Goal: Find specific page/section: Find specific page/section

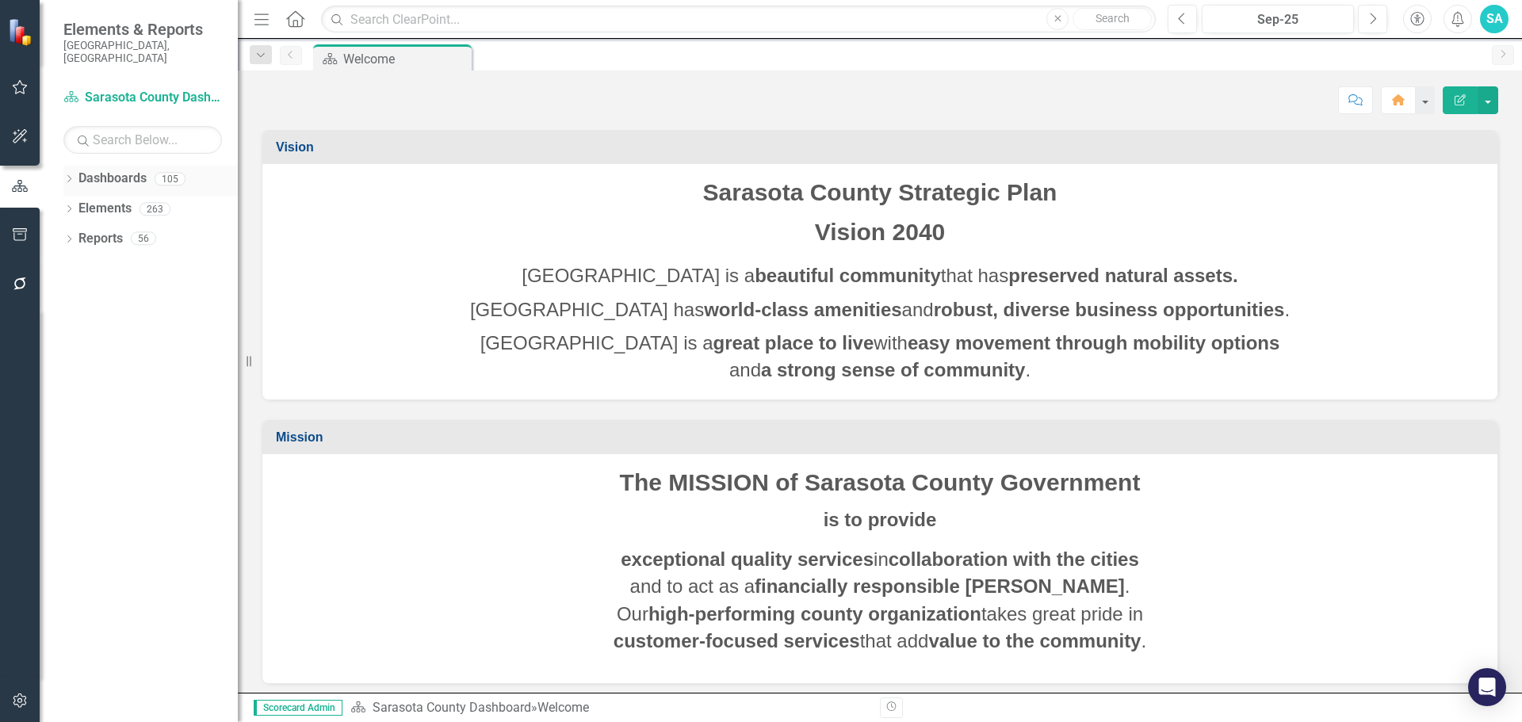
click at [70, 176] on icon "Dropdown" at bounding box center [68, 180] width 11 height 9
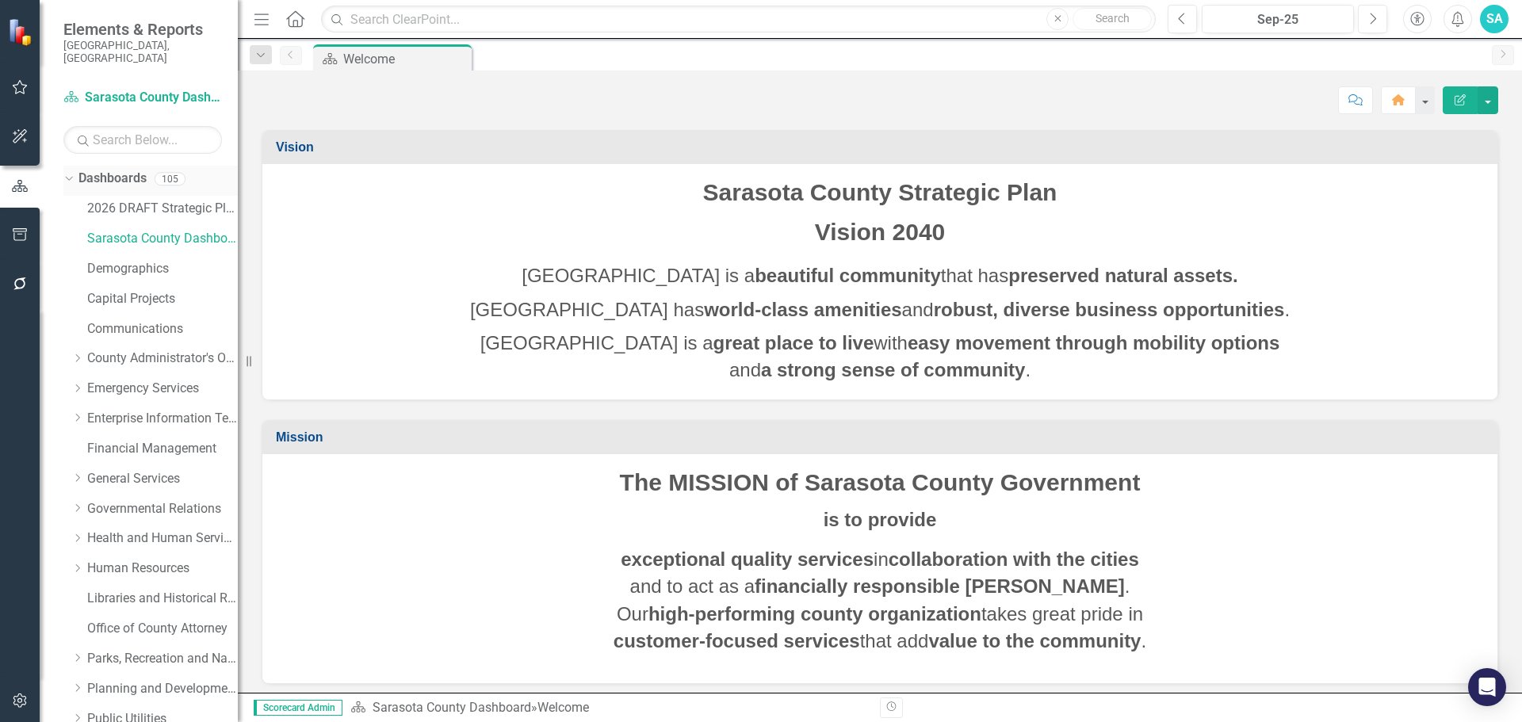
click at [68, 173] on icon "Dropdown" at bounding box center [67, 178] width 9 height 11
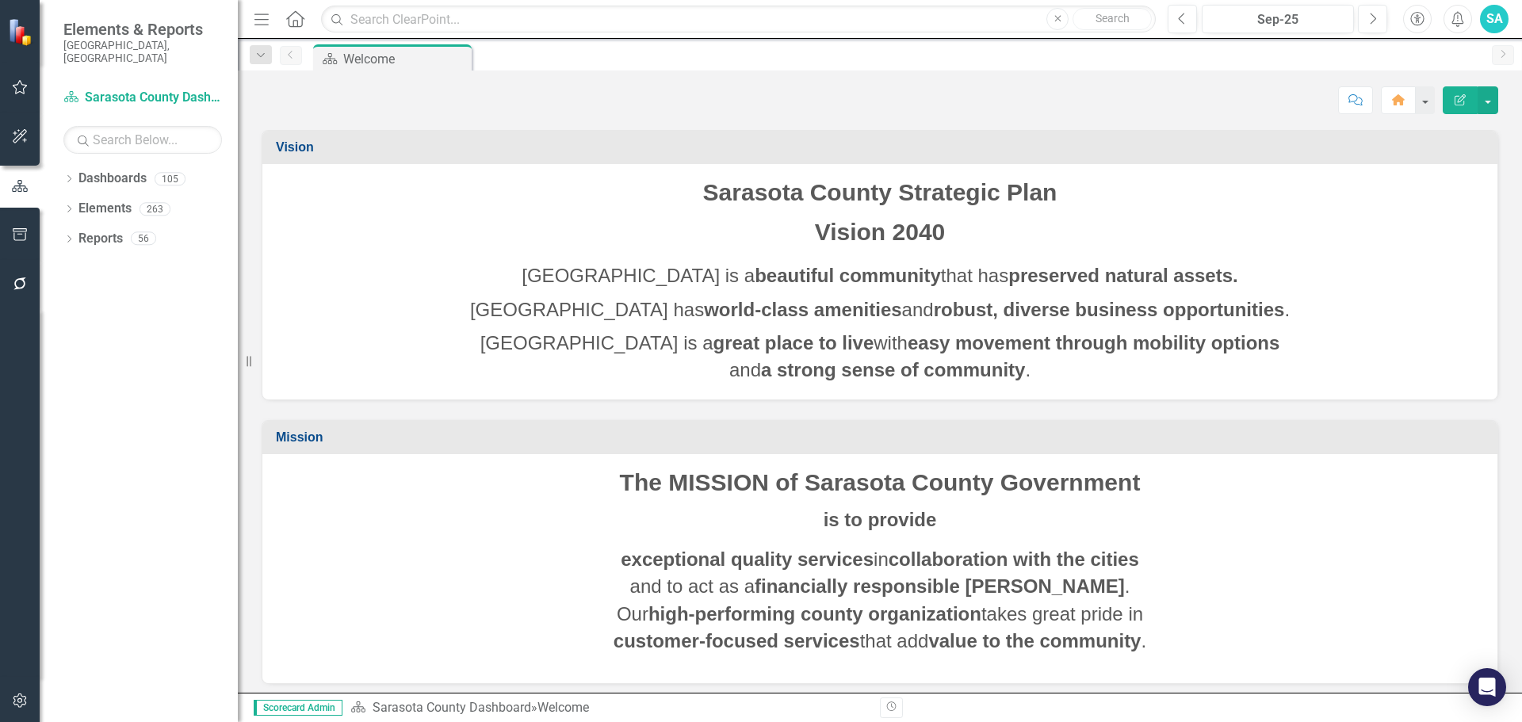
click at [63, 196] on div "Dropdown Dashboards 105 2026 DRAFT Strategic Plan Sarasota County Dashboard Dem…" at bounding box center [139, 444] width 198 height 556
click at [65, 234] on div "Dropdown" at bounding box center [68, 240] width 11 height 13
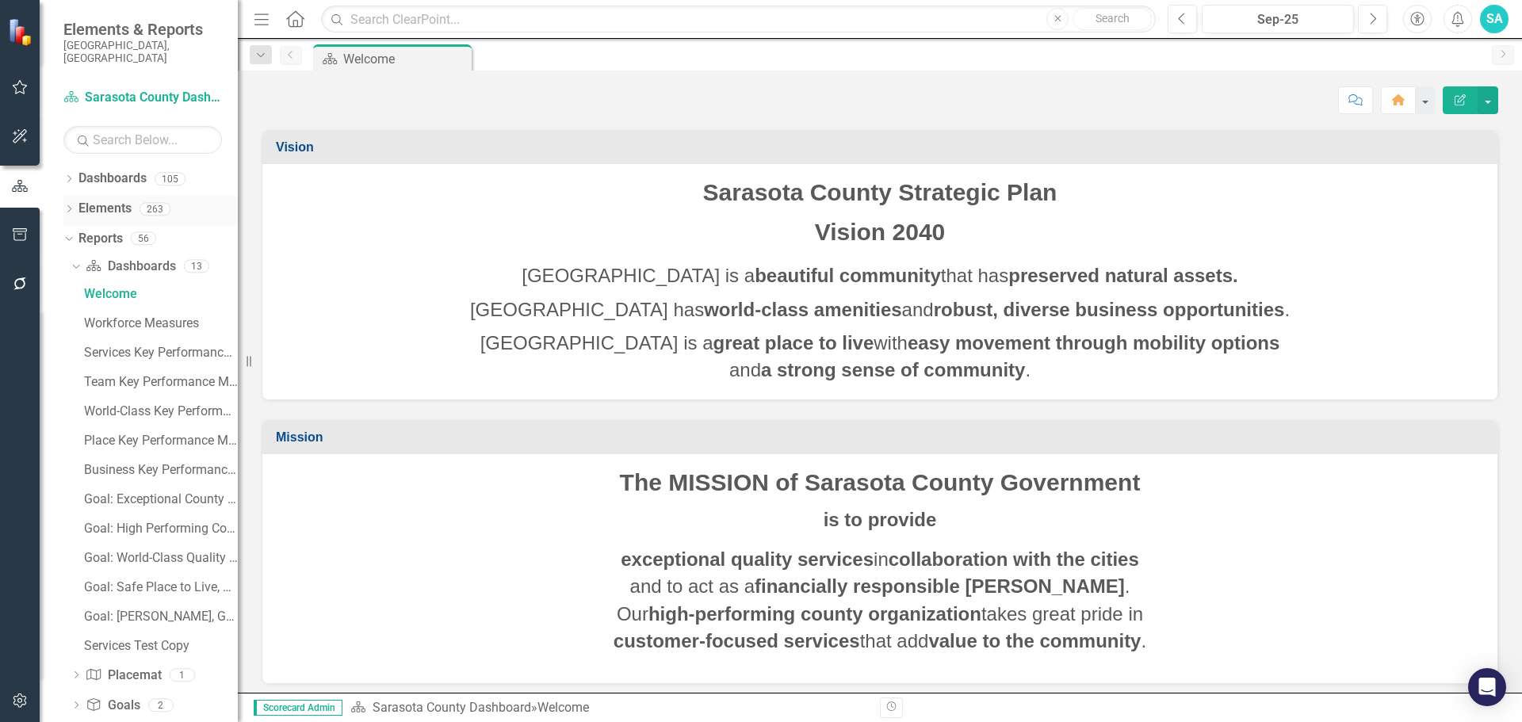
click at [68, 206] on icon "Dropdown" at bounding box center [68, 210] width 11 height 9
click at [75, 266] on icon "Dropdown" at bounding box center [76, 270] width 11 height 9
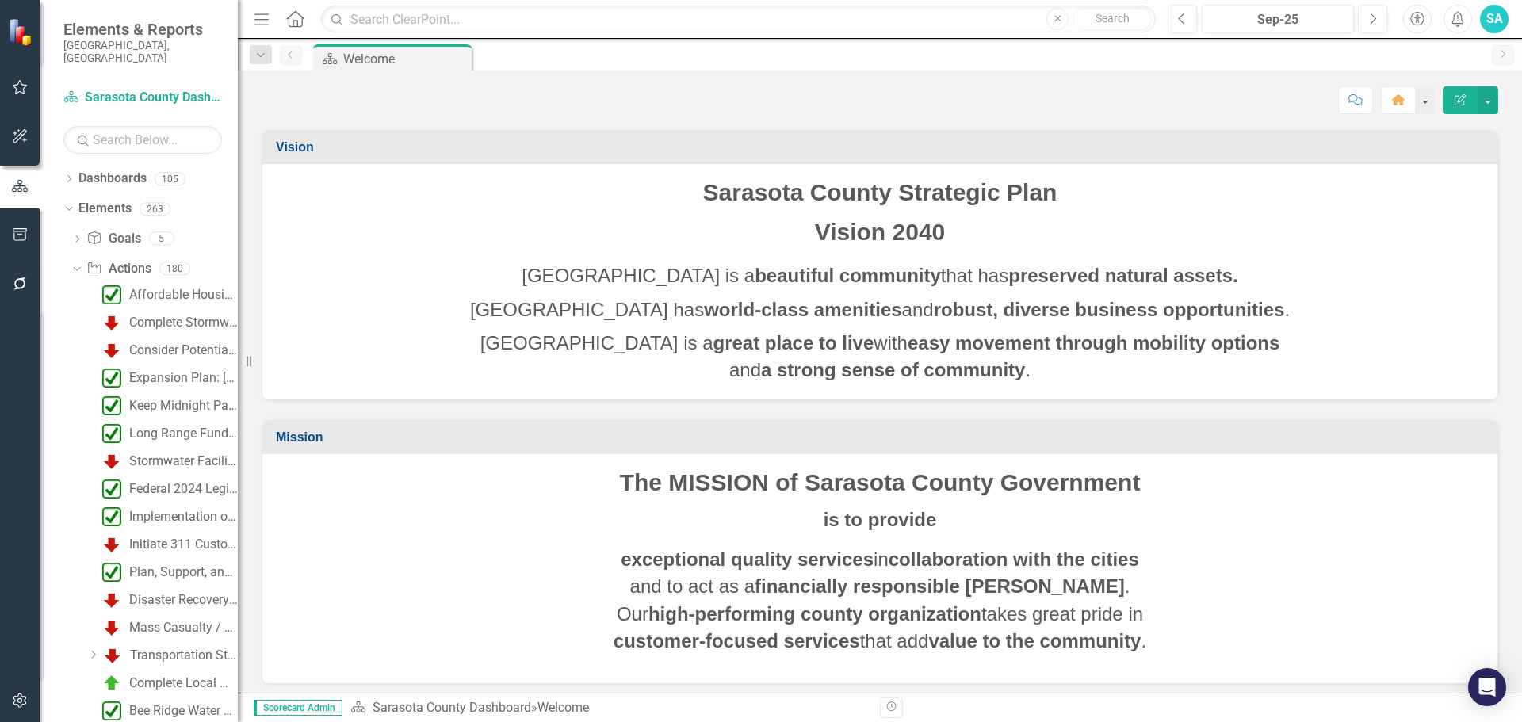
click at [270, 22] on icon "Menu" at bounding box center [261, 18] width 21 height 17
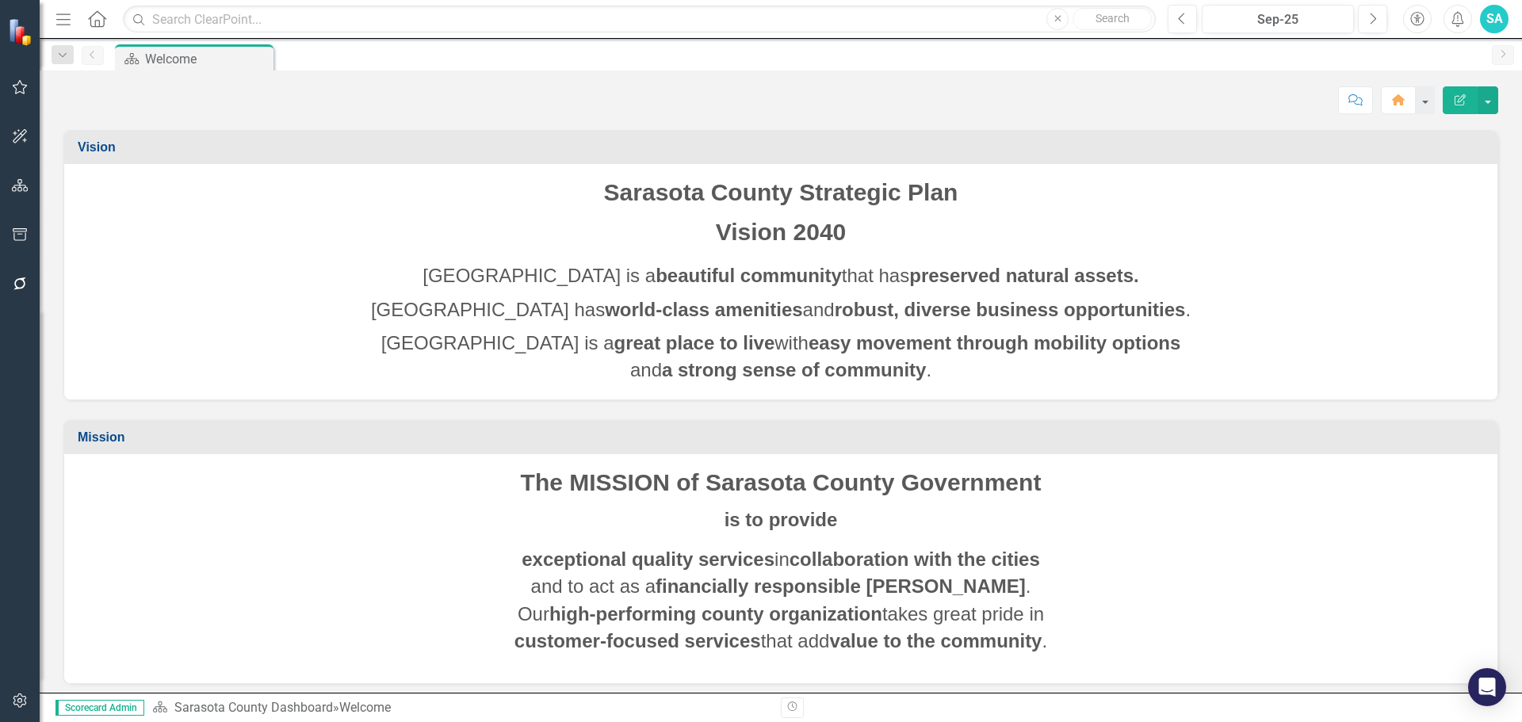
click at [61, 26] on icon "Menu" at bounding box center [63, 18] width 21 height 17
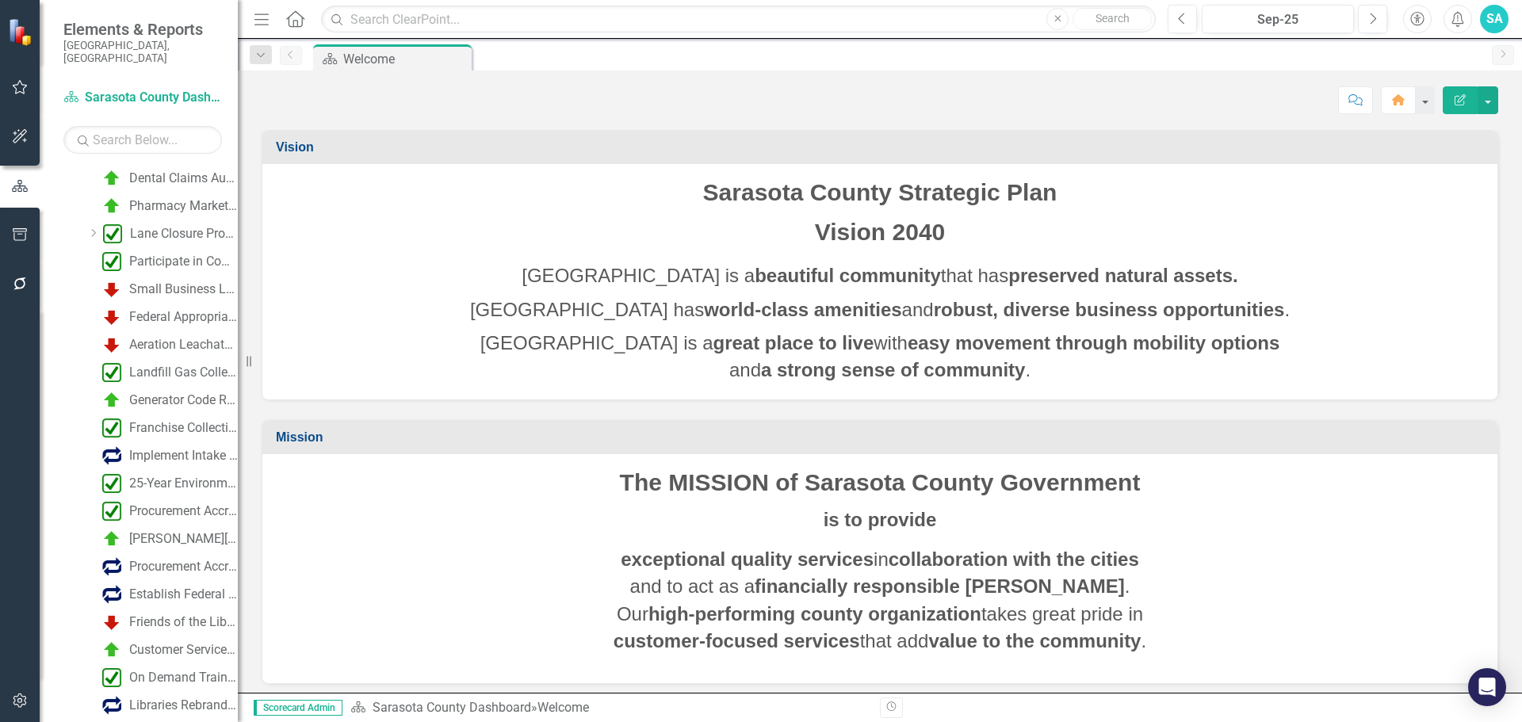
scroll to position [5155, 0]
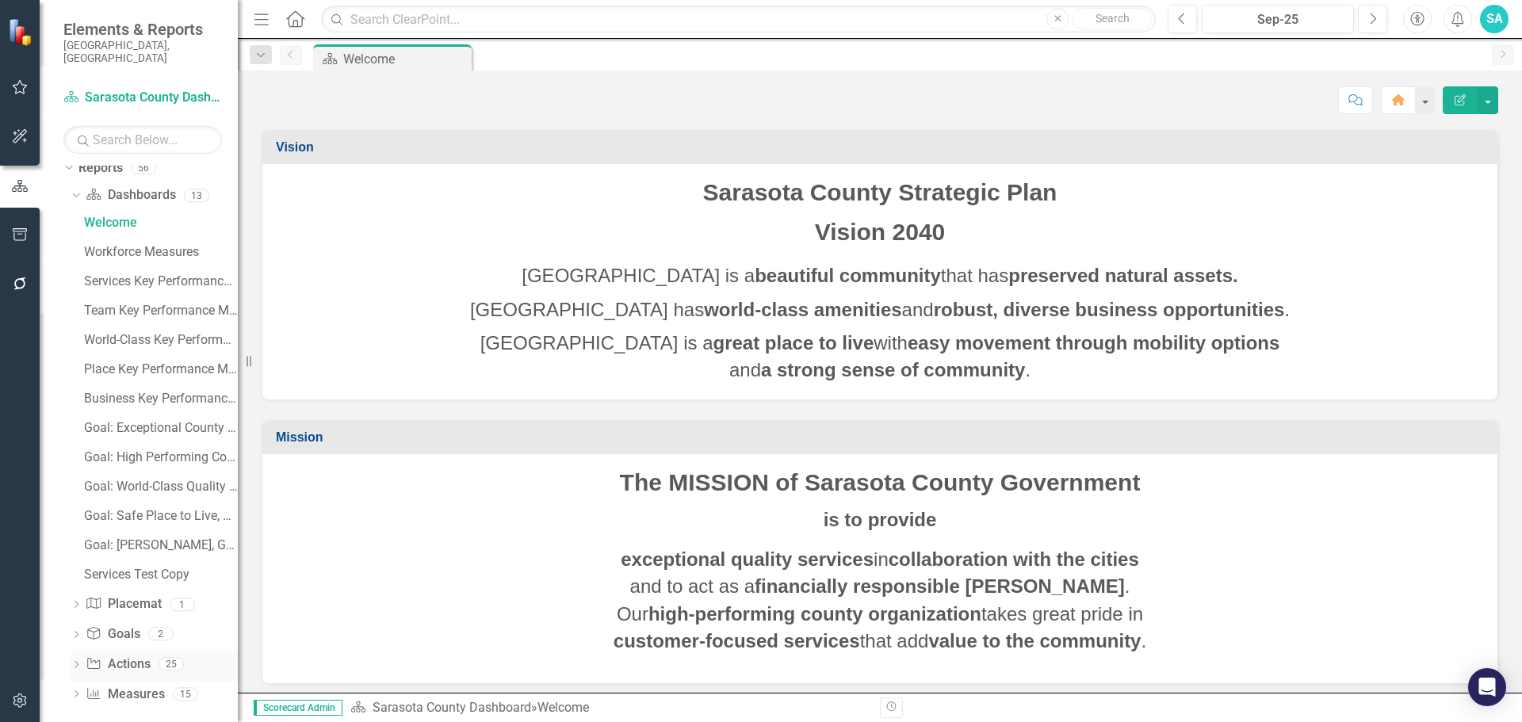
click at [73, 662] on icon "Dropdown" at bounding box center [76, 666] width 11 height 9
click at [143, 306] on div "2025 BCC Policy Agenda" at bounding box center [161, 313] width 154 height 14
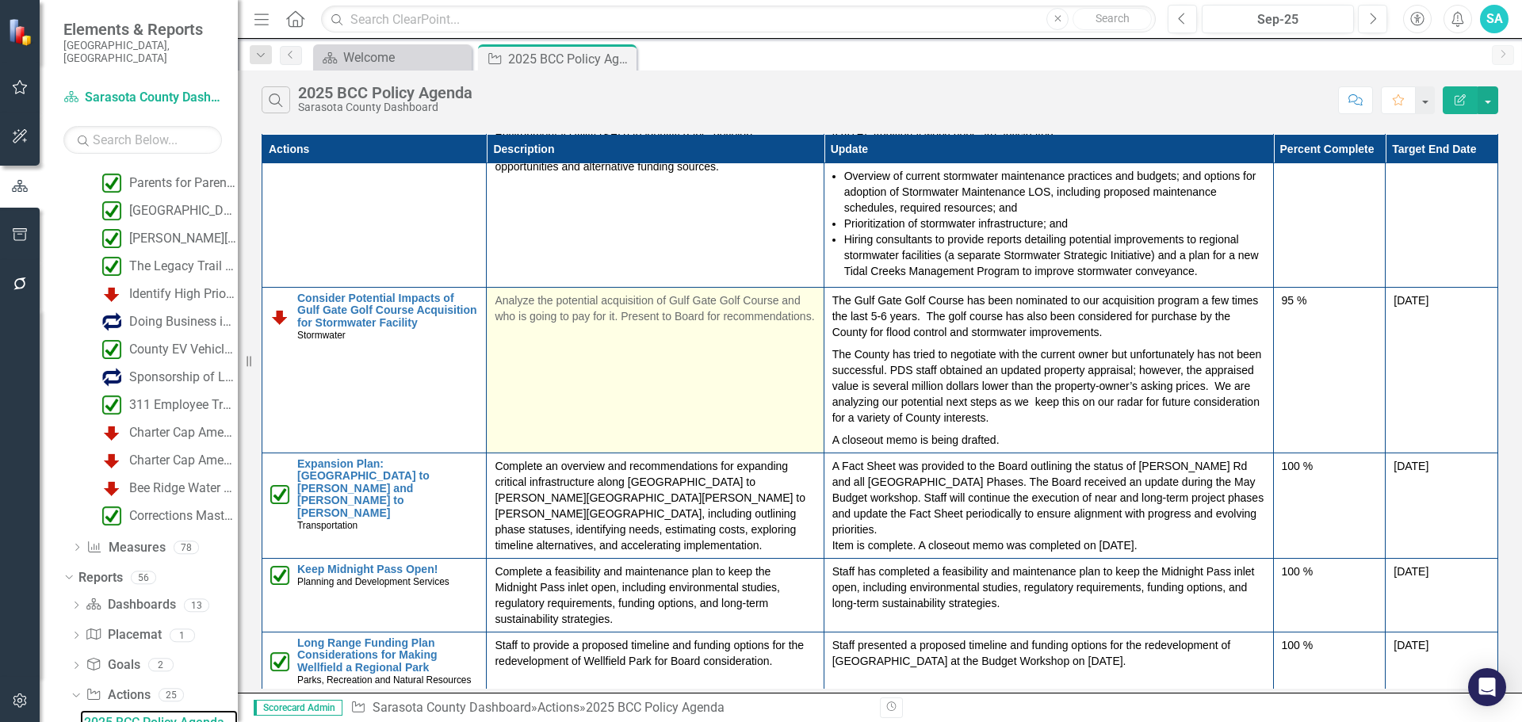
scroll to position [79, 0]
